Goal: Find specific page/section: Find specific page/section

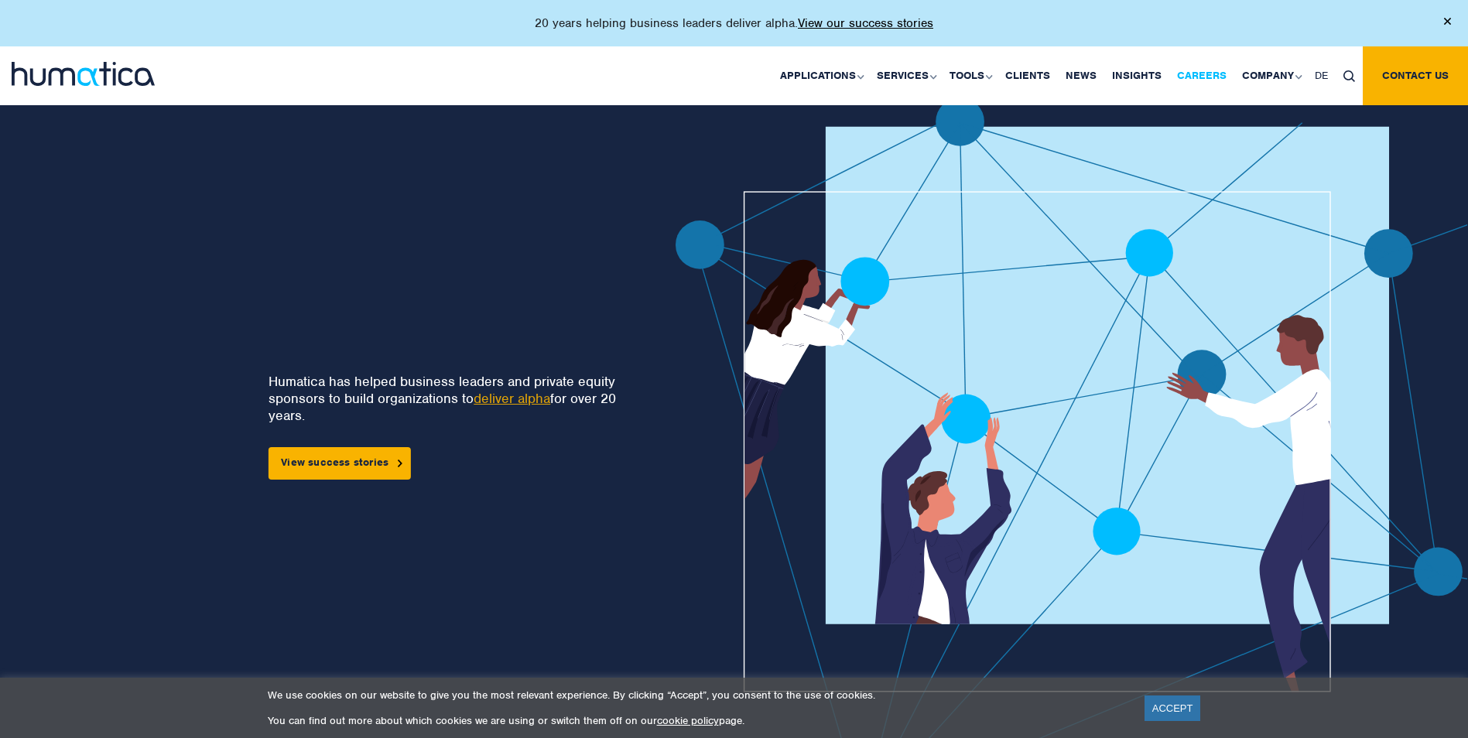
click at [1214, 79] on link "Careers" at bounding box center [1201, 75] width 65 height 59
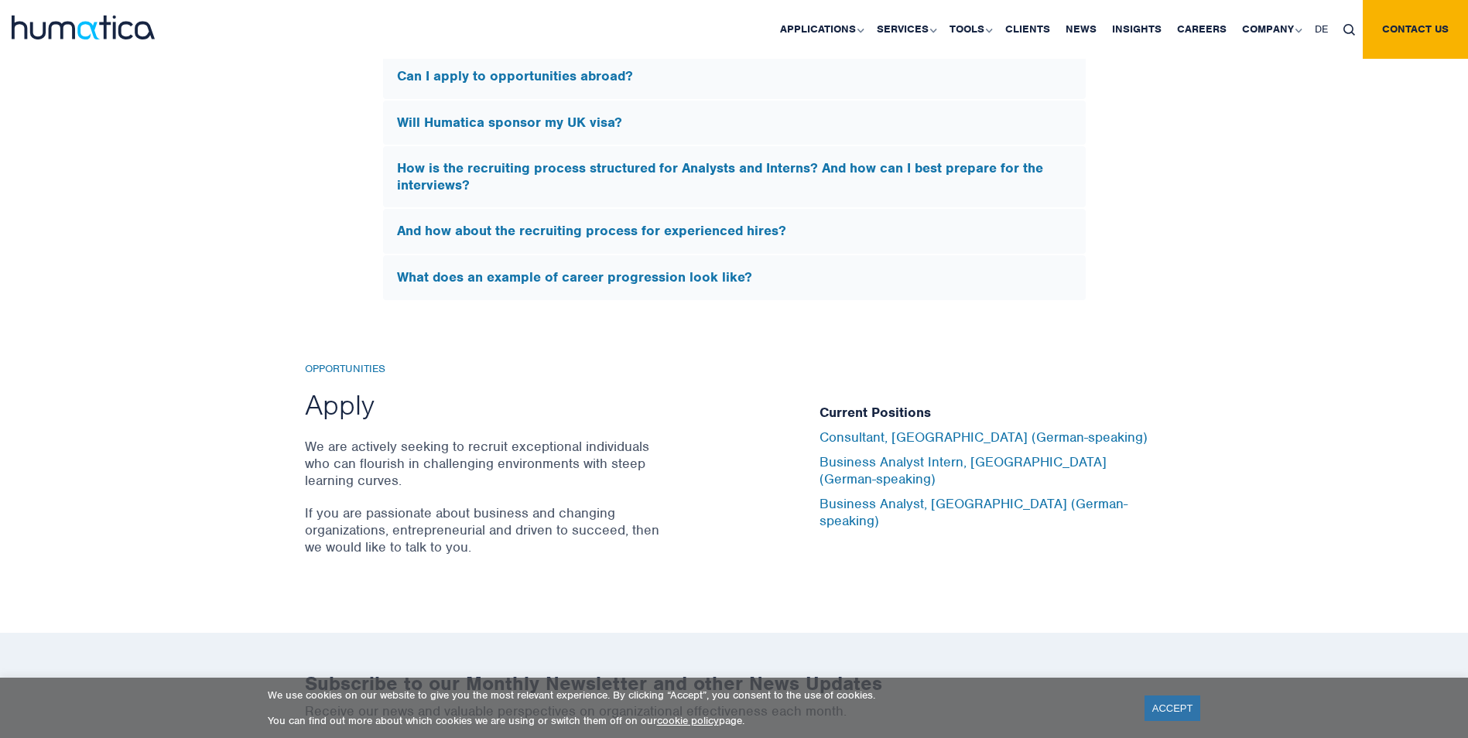
scroll to position [4878, 0]
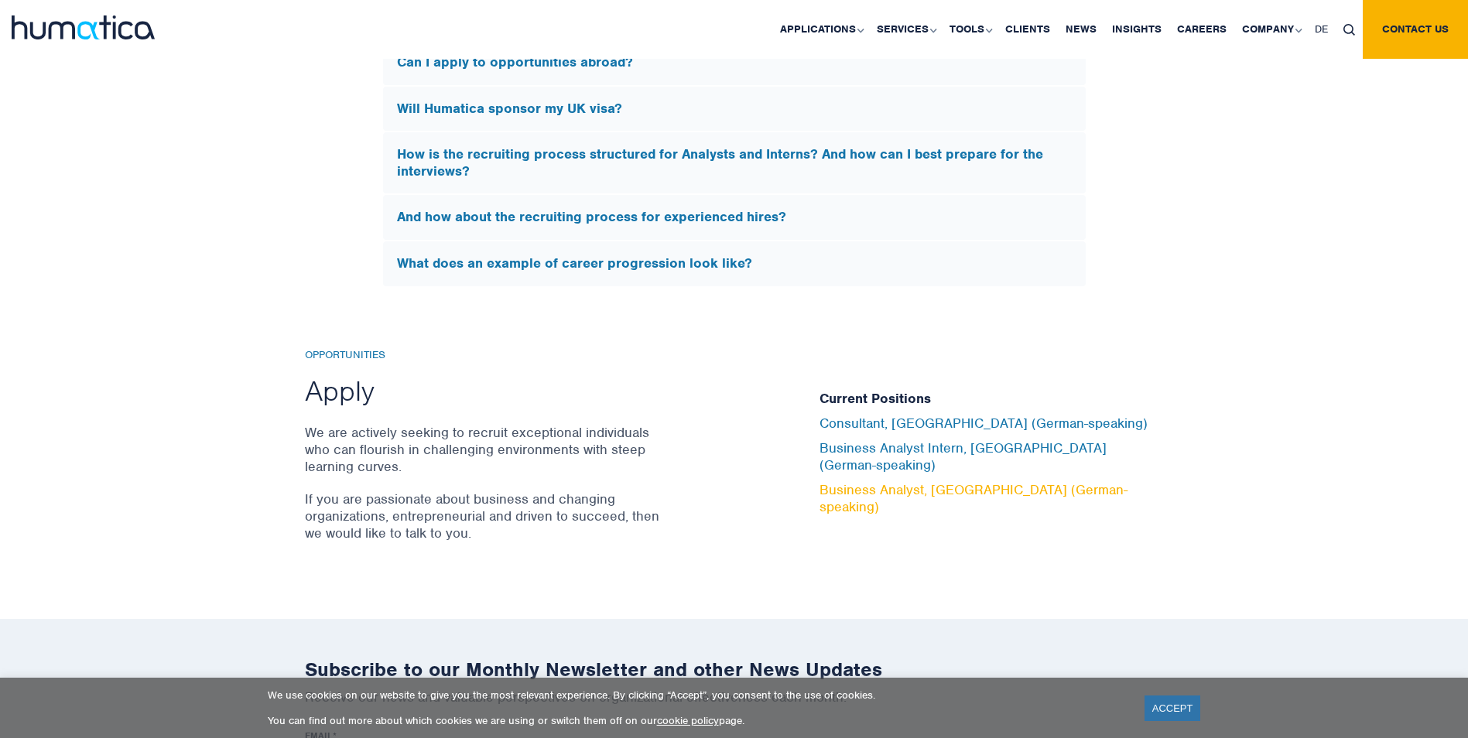
click at [1008, 483] on link "Business Analyst, [GEOGRAPHIC_DATA] (German-speaking)" at bounding box center [973, 498] width 308 height 34
